Goal: Information Seeking & Learning: Learn about a topic

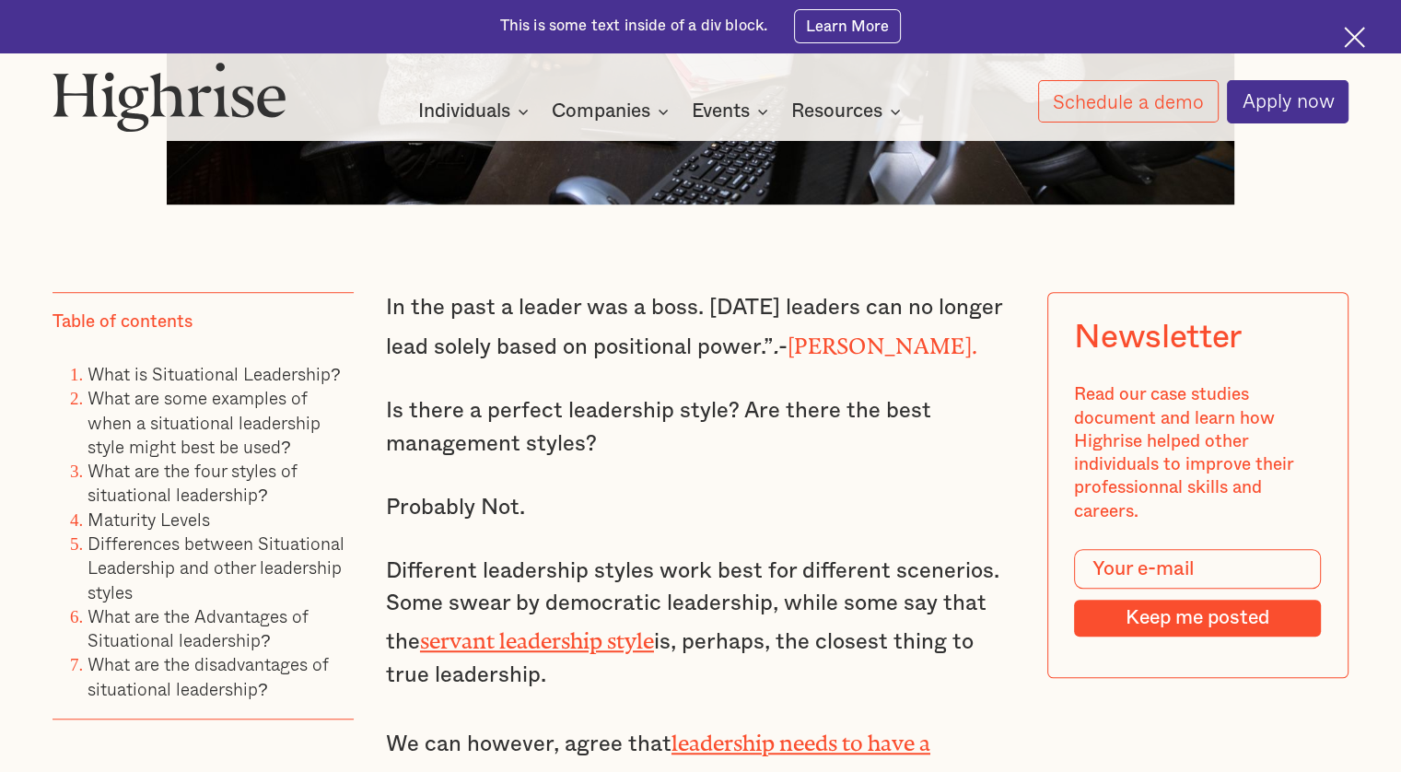
scroll to position [1197, 0]
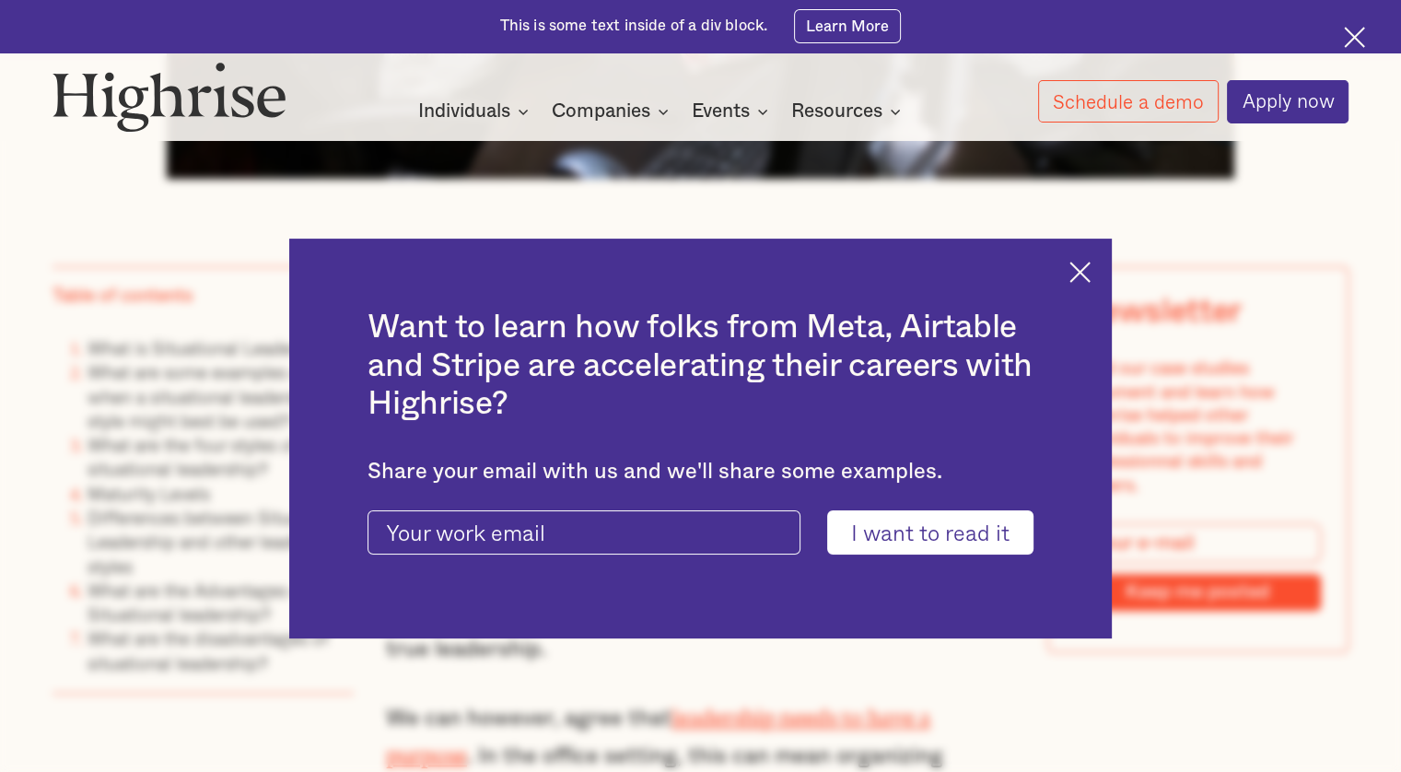
click at [1079, 270] on img at bounding box center [1079, 272] width 21 height 21
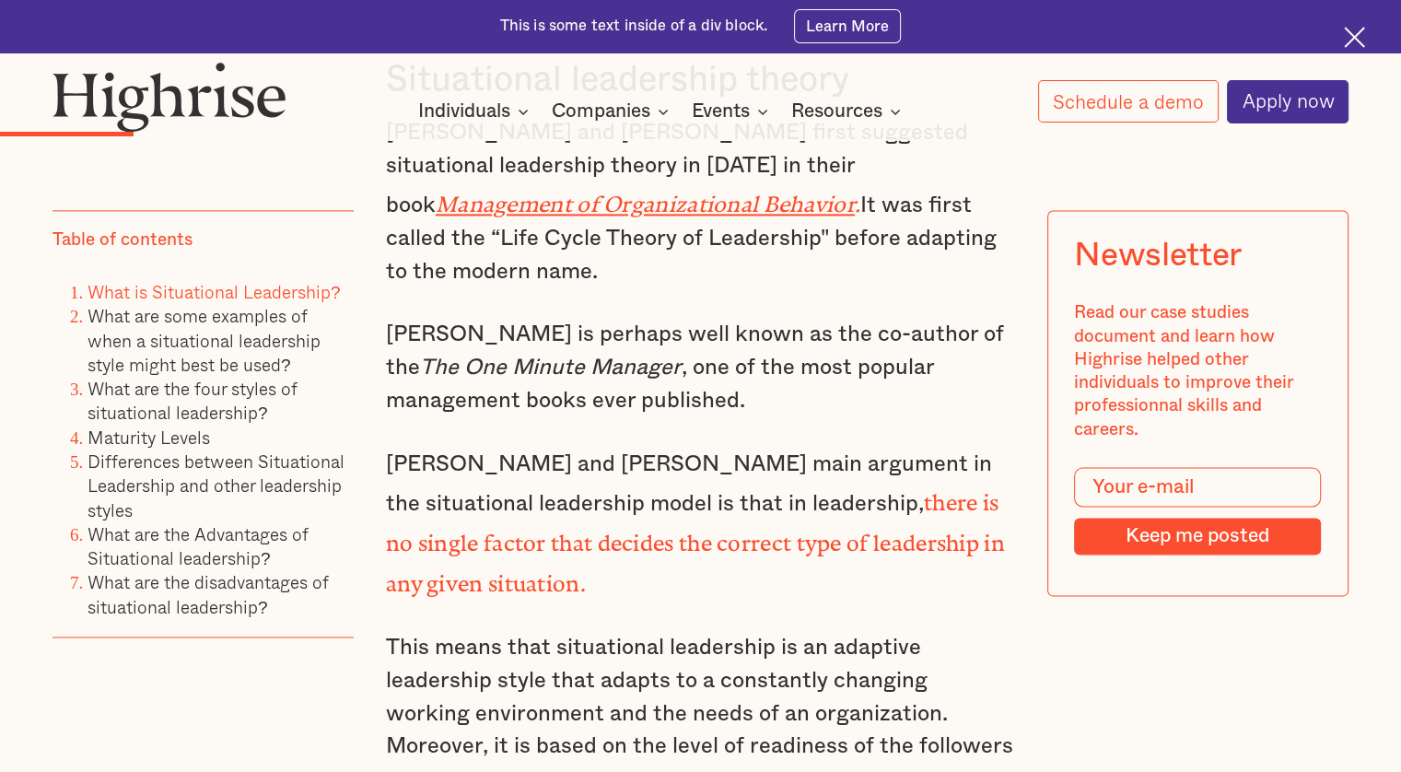
scroll to position [2855, 0]
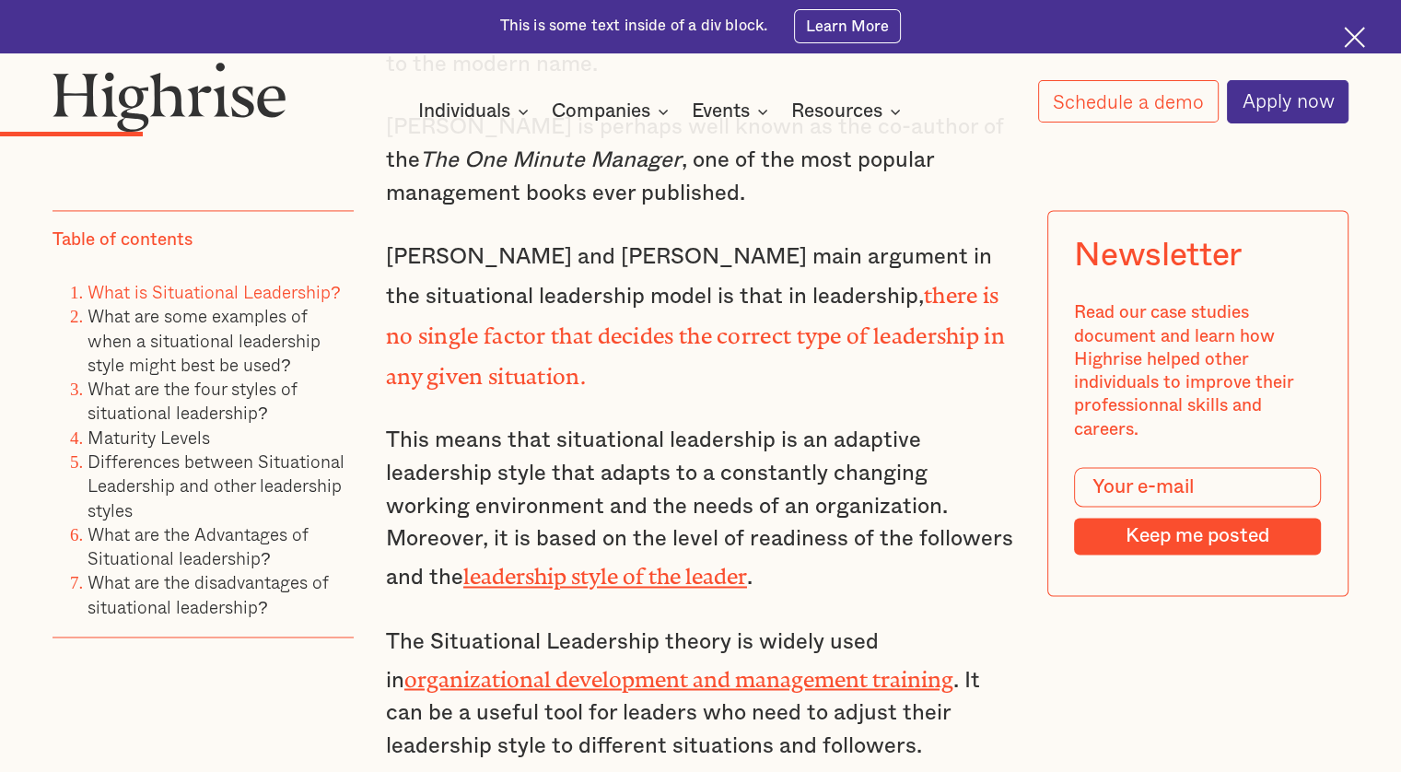
click at [618, 564] on link "leadership style of the leader" at bounding box center [605, 571] width 284 height 14
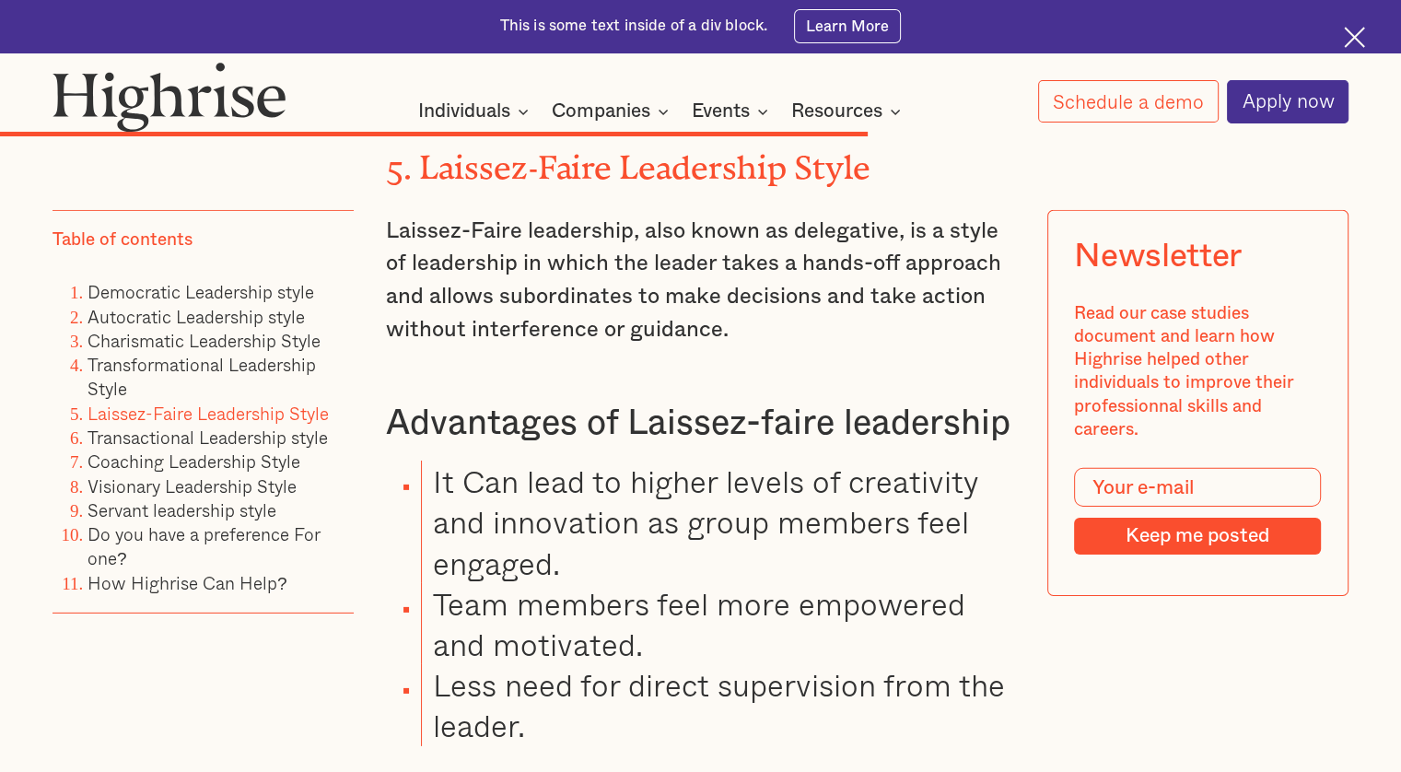
scroll to position [12710, 0]
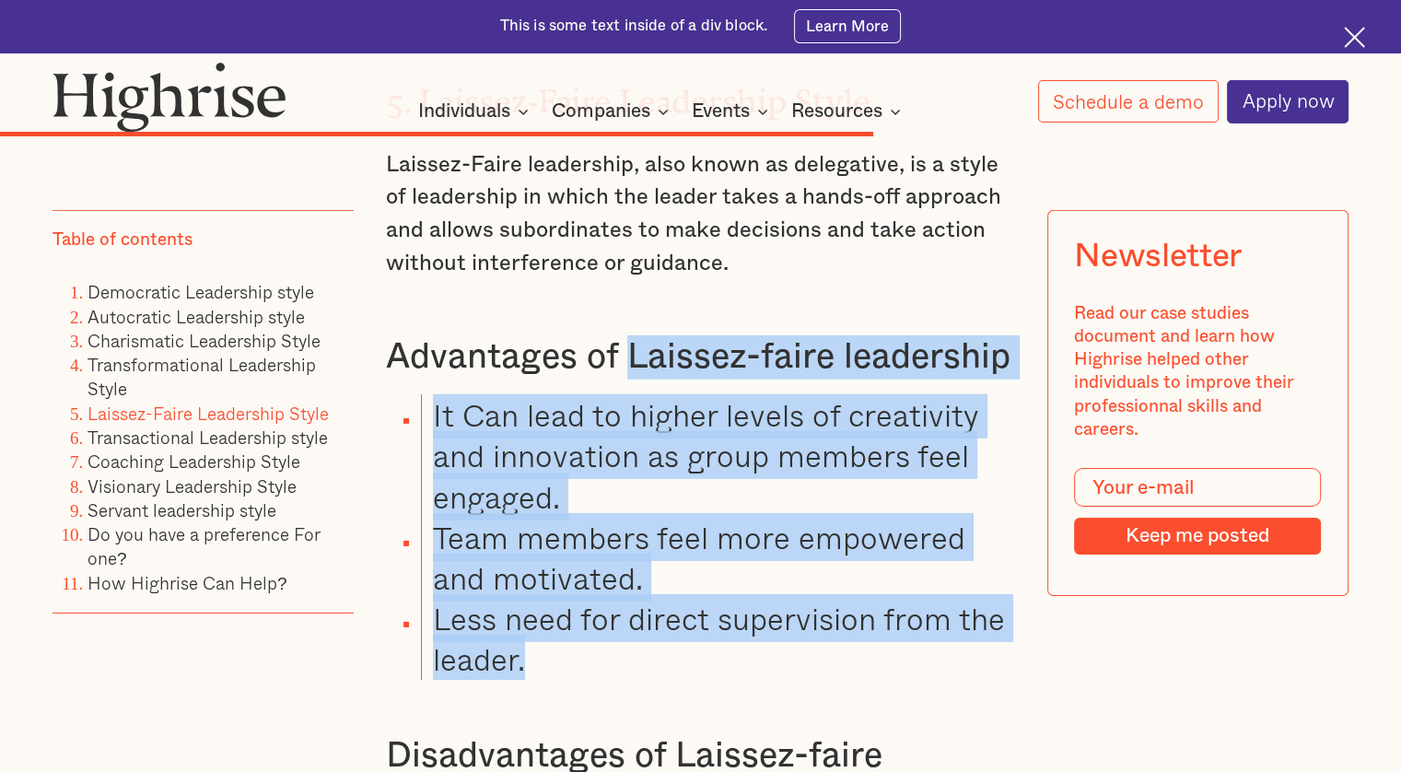
drag, startPoint x: 622, startPoint y: 253, endPoint x: 951, endPoint y: 570, distance: 456.6
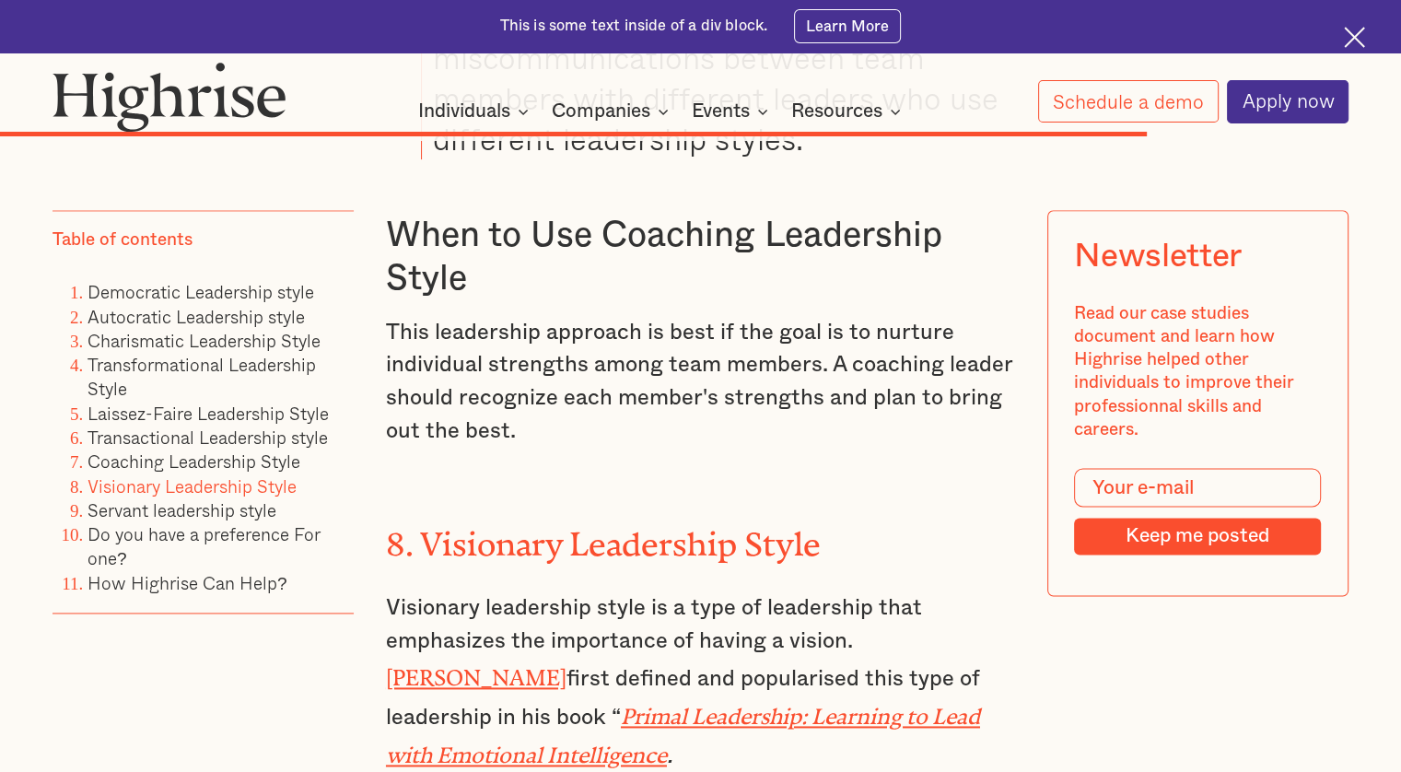
scroll to position [16394, 0]
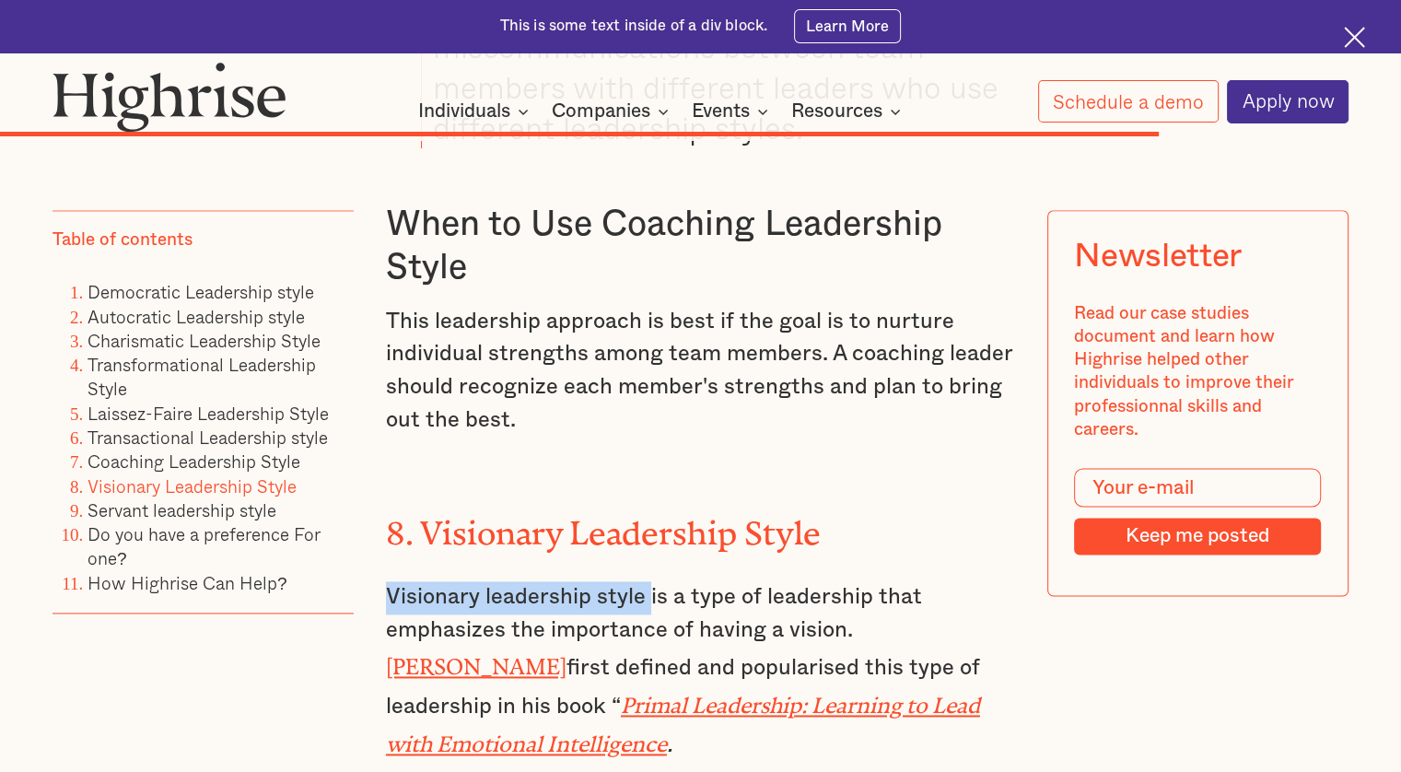
drag, startPoint x: 381, startPoint y: 477, endPoint x: 648, endPoint y: 485, distance: 267.2
copy p "Visionary leadership style"
